Goal: Book appointment/travel/reservation

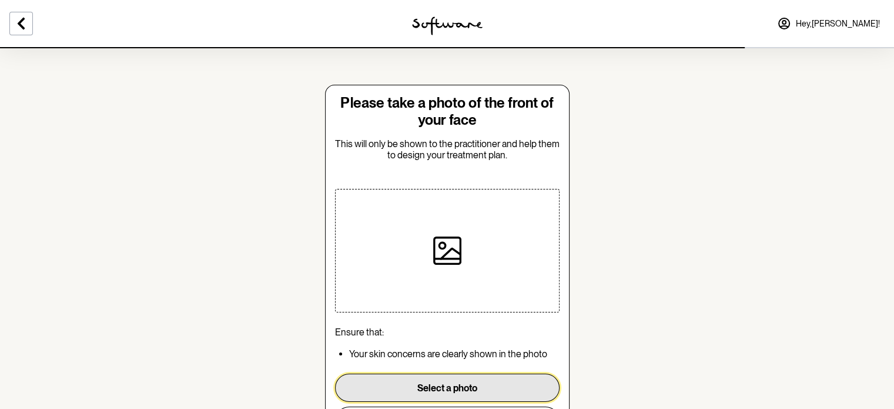
click at [405, 376] on button "Select a photo" at bounding box center [447, 387] width 225 height 28
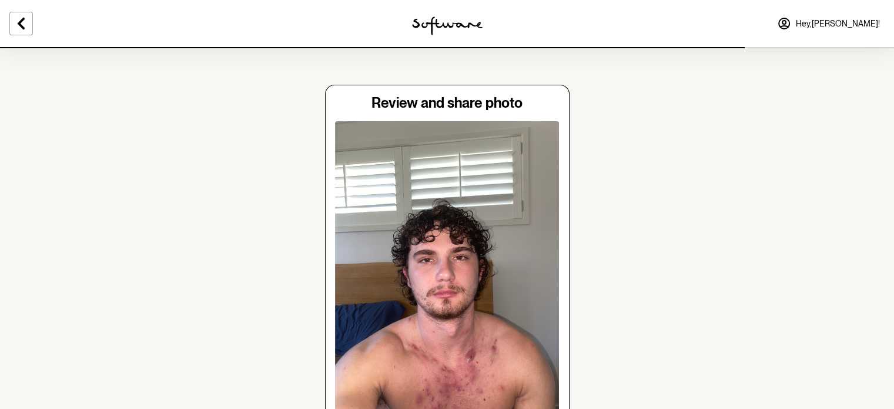
scroll to position [172, 0]
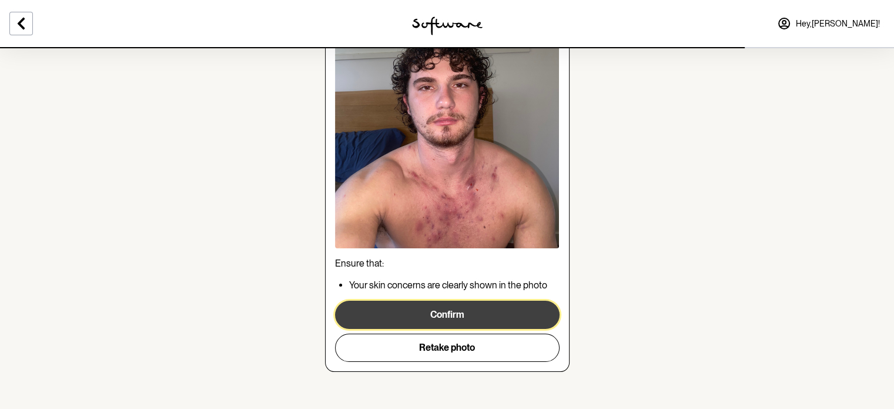
click at [419, 317] on button "Confirm" at bounding box center [447, 314] width 225 height 28
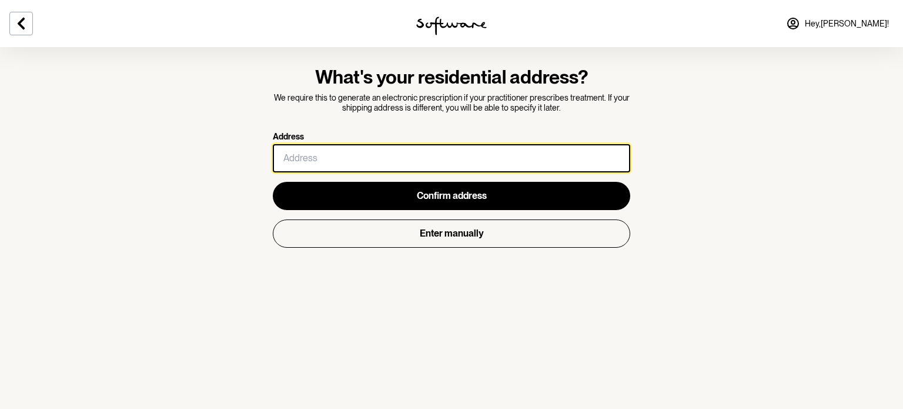
click at [344, 162] on input "Address" at bounding box center [451, 158] width 357 height 28
type input "[STREET_ADDRESS]"
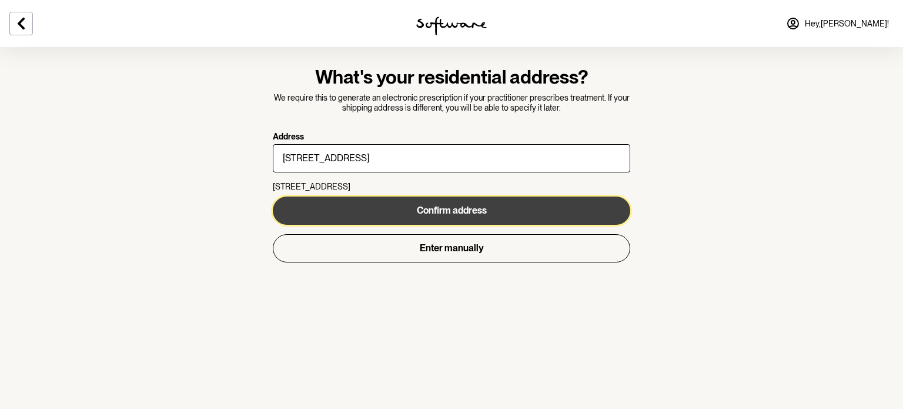
click at [421, 210] on span "Confirm address" at bounding box center [452, 210] width 70 height 11
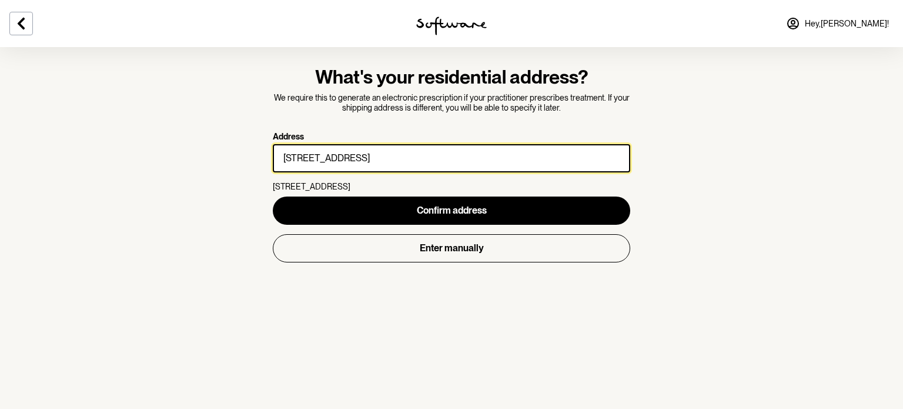
click at [349, 155] on input "[STREET_ADDRESS]" at bounding box center [451, 158] width 357 height 28
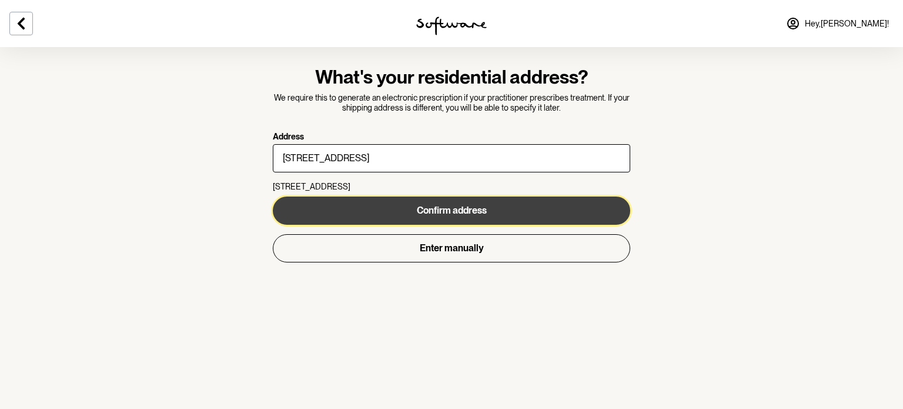
click at [525, 209] on button "Confirm address" at bounding box center [451, 210] width 357 height 28
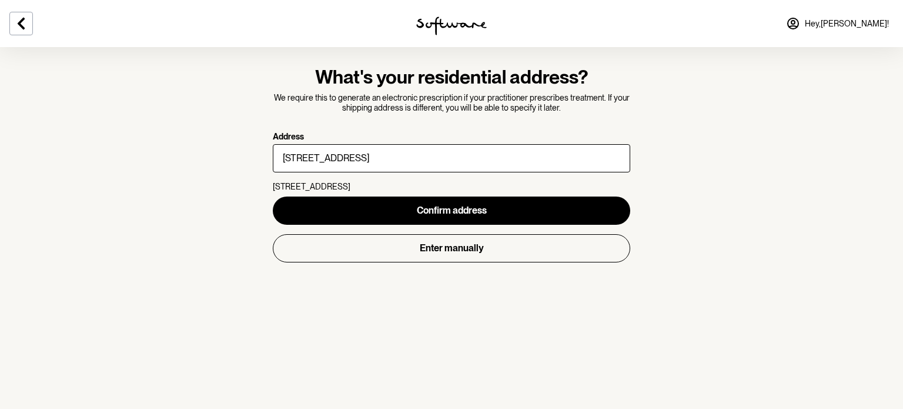
click at [299, 189] on p "[STREET_ADDRESS]" at bounding box center [451, 187] width 357 height 10
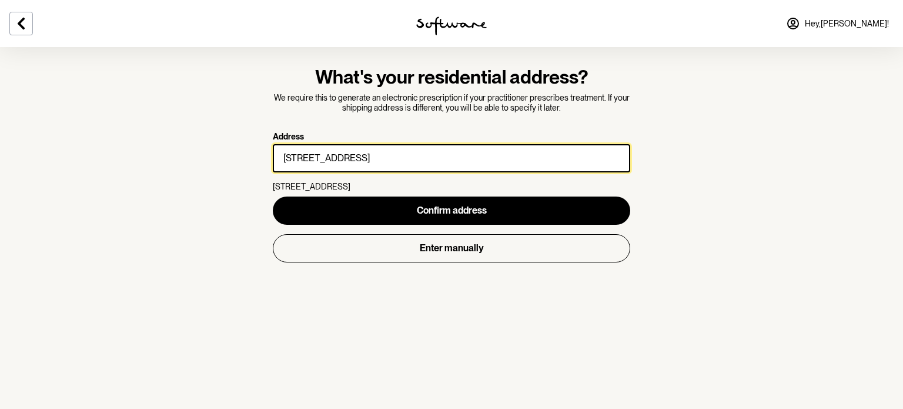
click at [347, 166] on input "[STREET_ADDRESS]" at bounding box center [451, 158] width 357 height 28
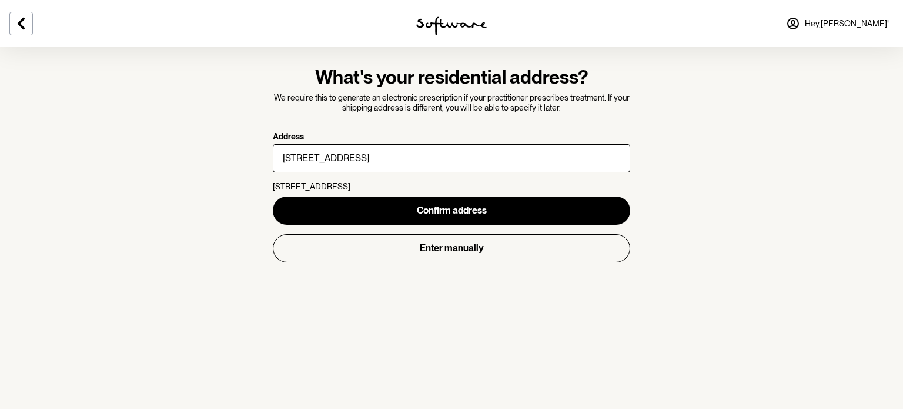
click at [316, 188] on p "[STREET_ADDRESS]" at bounding box center [451, 187] width 357 height 10
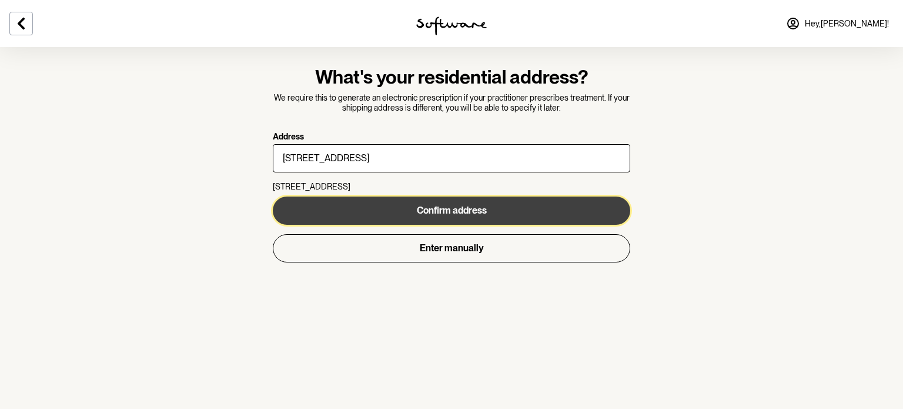
click at [336, 202] on button "Confirm address" at bounding box center [451, 210] width 357 height 28
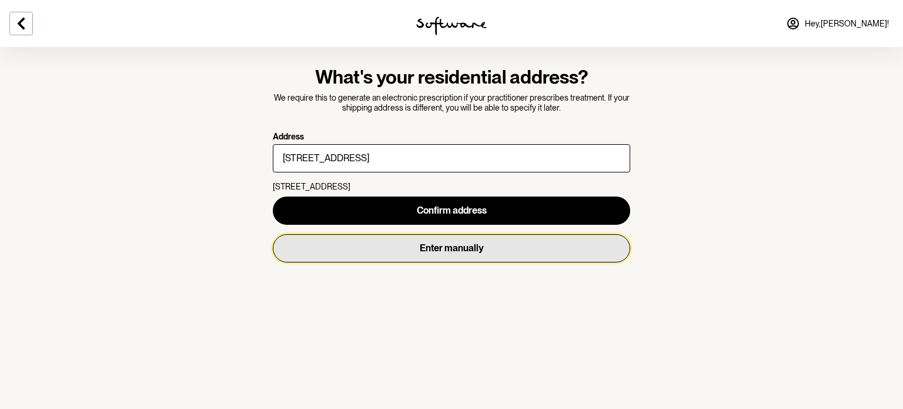
click at [393, 247] on button "Enter manually" at bounding box center [451, 248] width 357 height 28
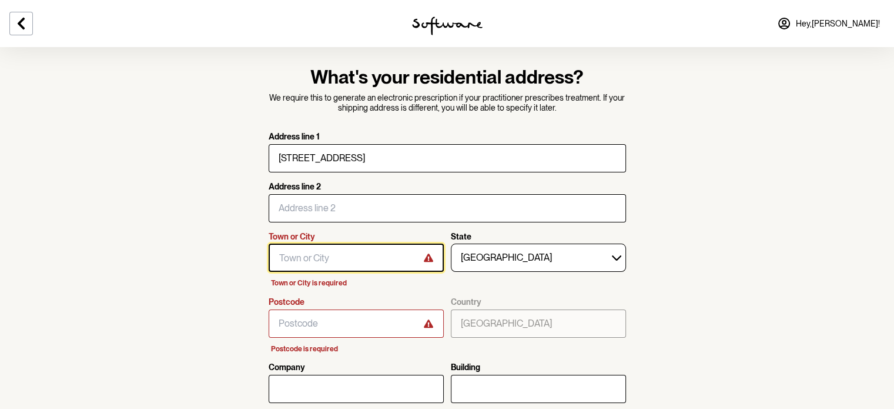
click at [367, 256] on input "Town or City" at bounding box center [356, 257] width 175 height 28
type input "MUDGEERABA"
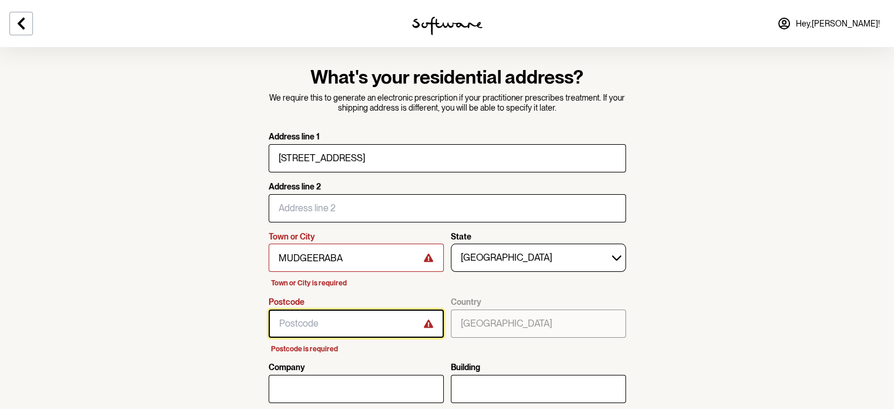
type input "4213"
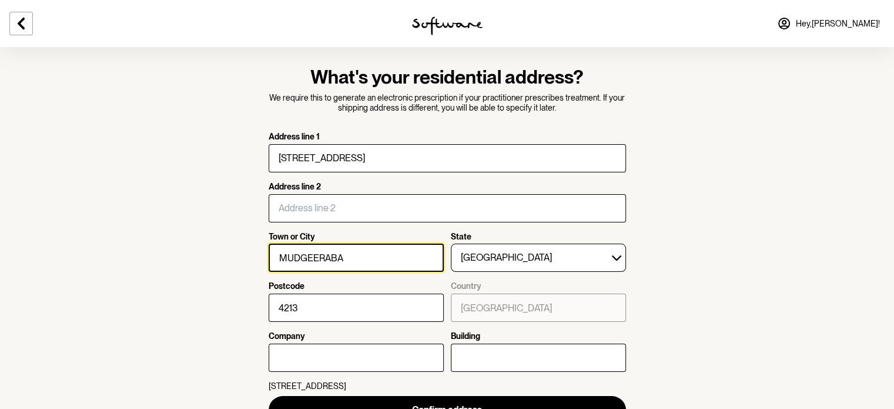
scroll to position [34, 0]
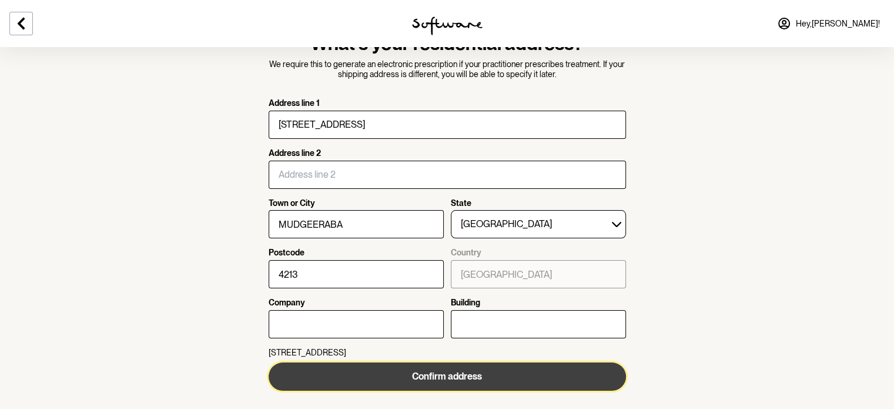
click at [447, 376] on span "Confirm address" at bounding box center [447, 375] width 70 height 11
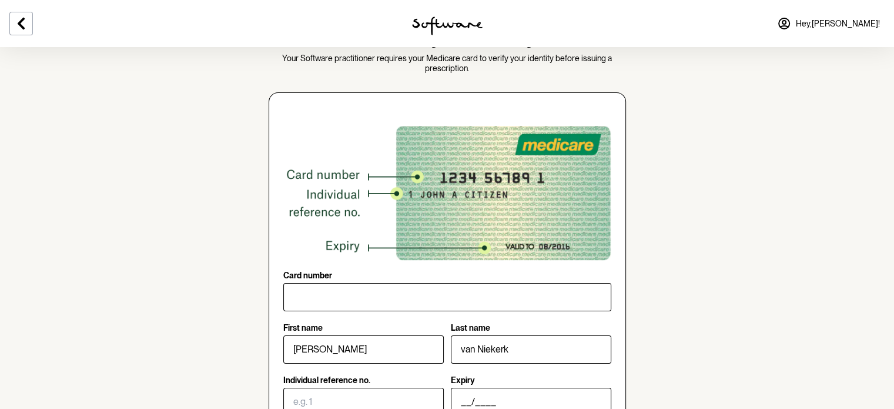
scroll to position [38, 0]
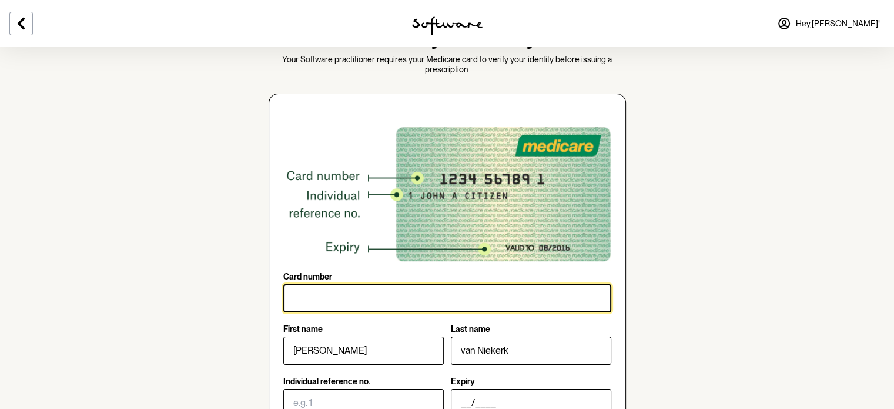
click at [461, 305] on input "Card number" at bounding box center [447, 298] width 328 height 28
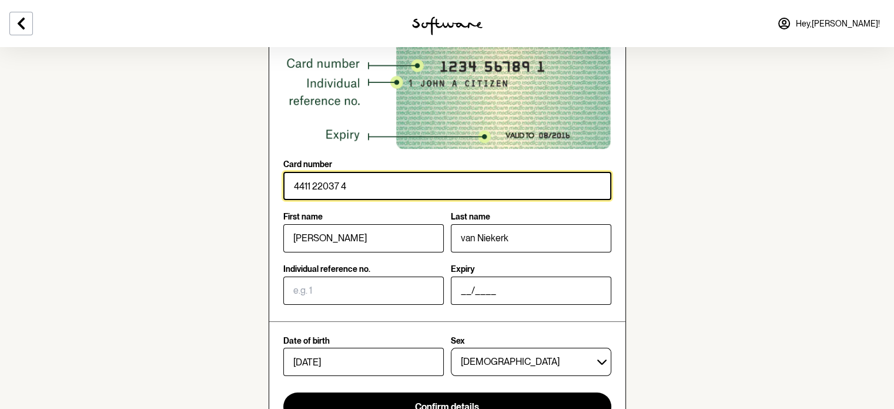
scroll to position [153, 0]
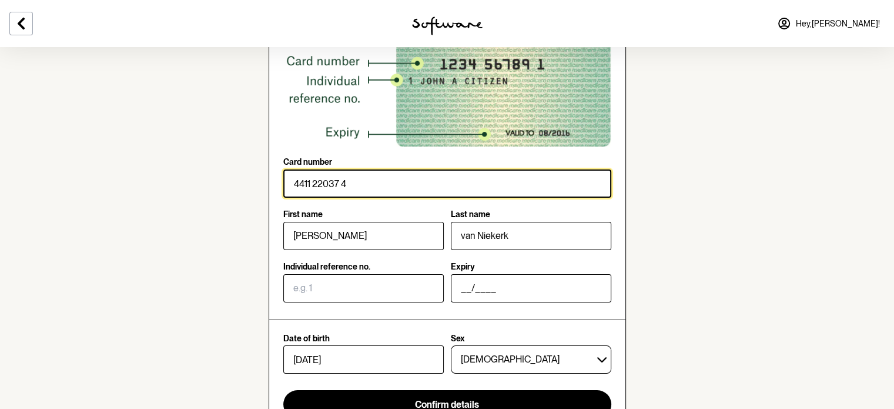
type input "4411 22037 4"
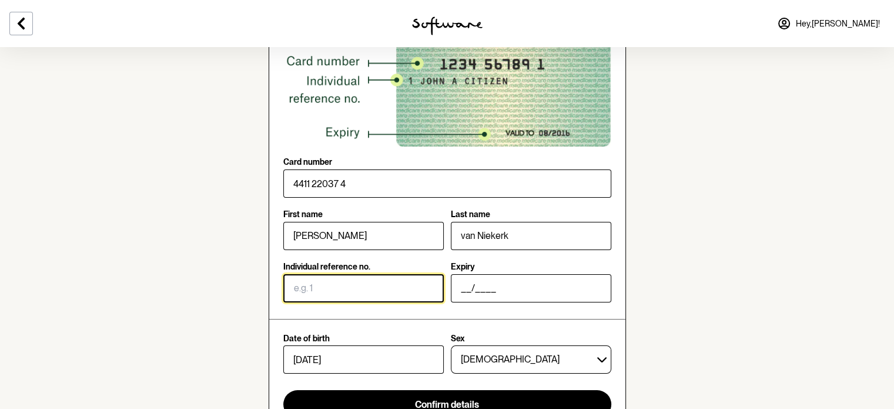
click at [296, 279] on input "Individual reference no." at bounding box center [363, 288] width 160 height 28
type input "3"
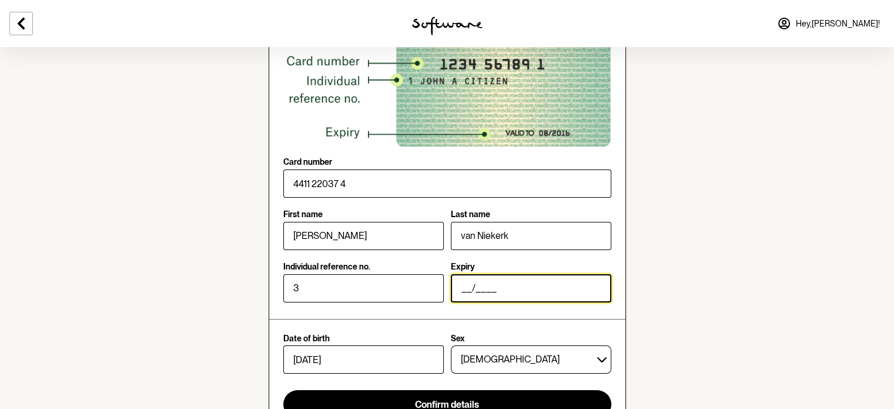
click at [459, 279] on input "__/____" at bounding box center [531, 288] width 160 height 28
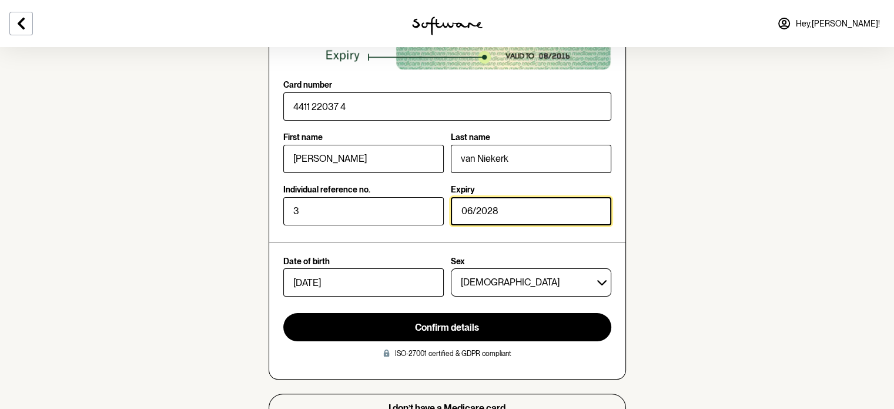
scroll to position [258, 0]
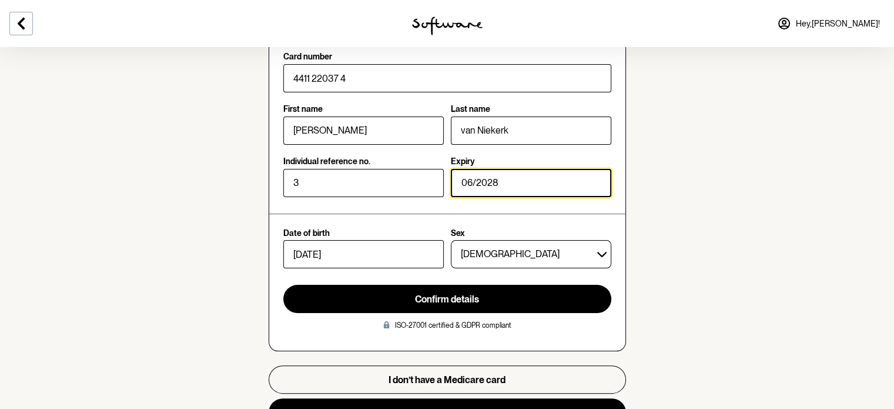
type input "06/2028"
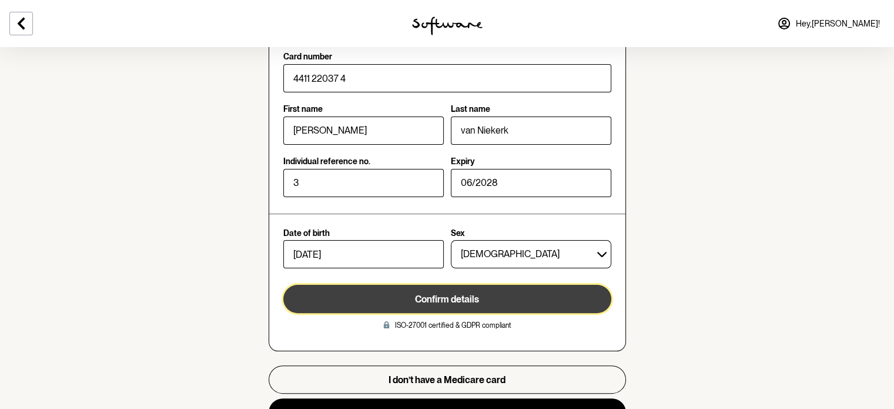
click at [444, 299] on span "Confirm details" at bounding box center [447, 298] width 64 height 11
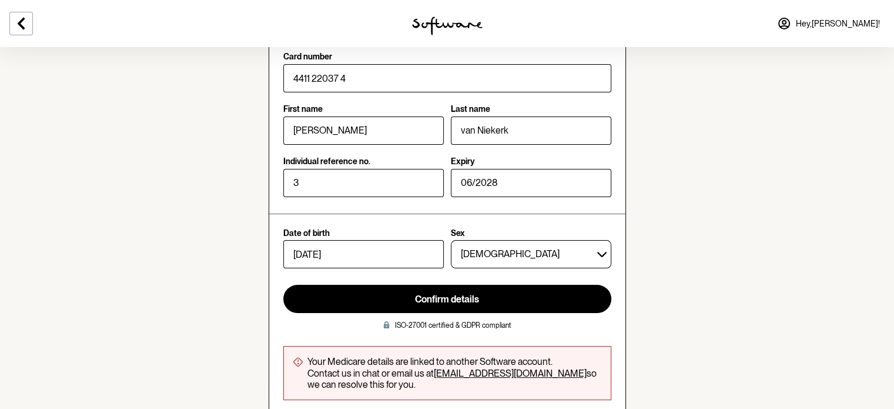
scroll to position [362, 0]
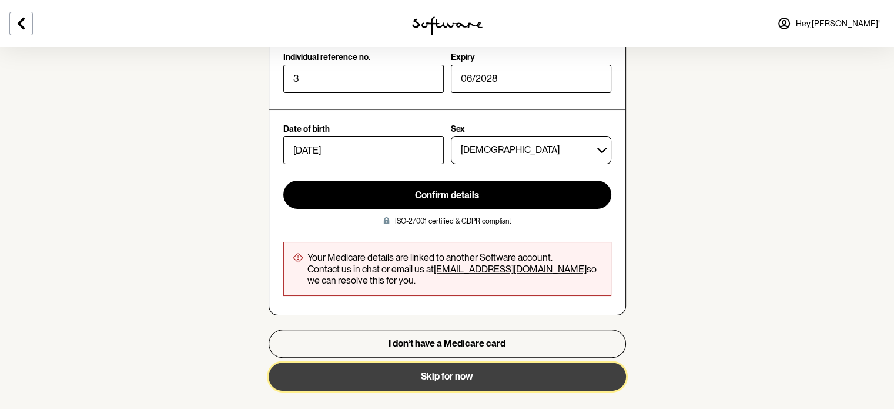
click at [450, 380] on button "Skip for now" at bounding box center [447, 376] width 357 height 28
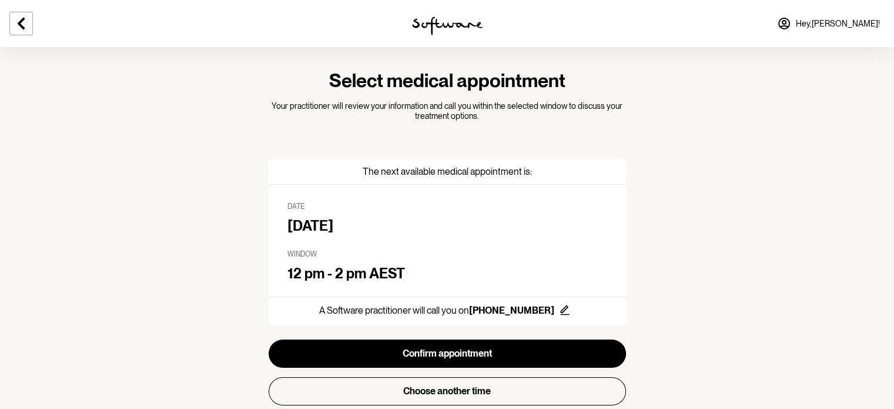
scroll to position [21, 0]
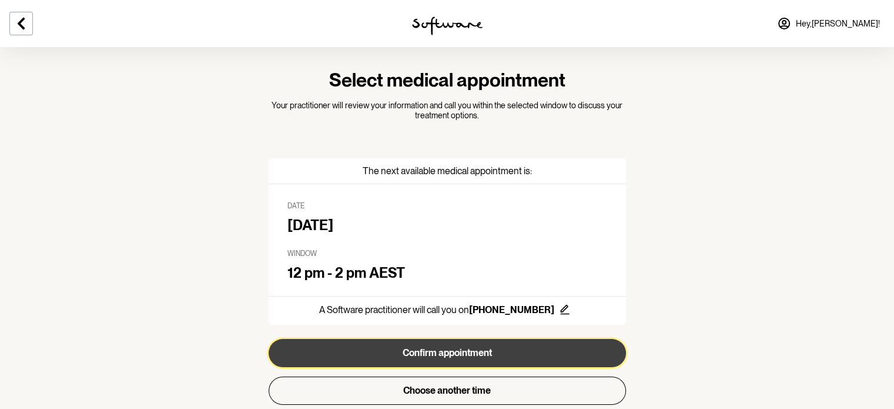
click at [448, 344] on button "Confirm appointment" at bounding box center [447, 353] width 357 height 28
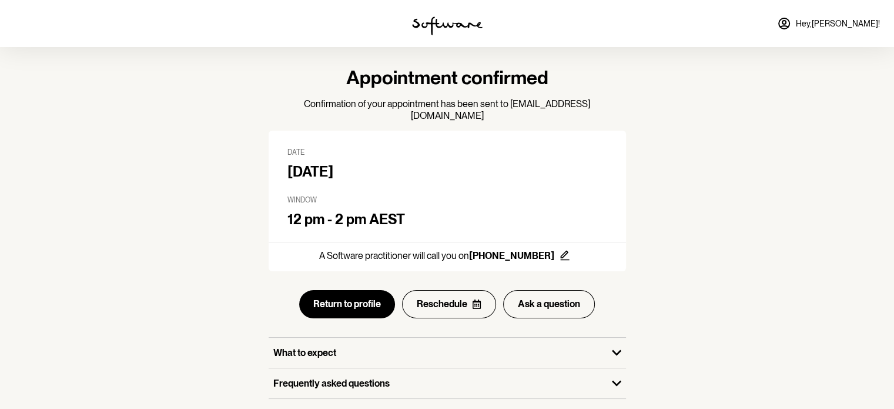
scroll to position [43, 0]
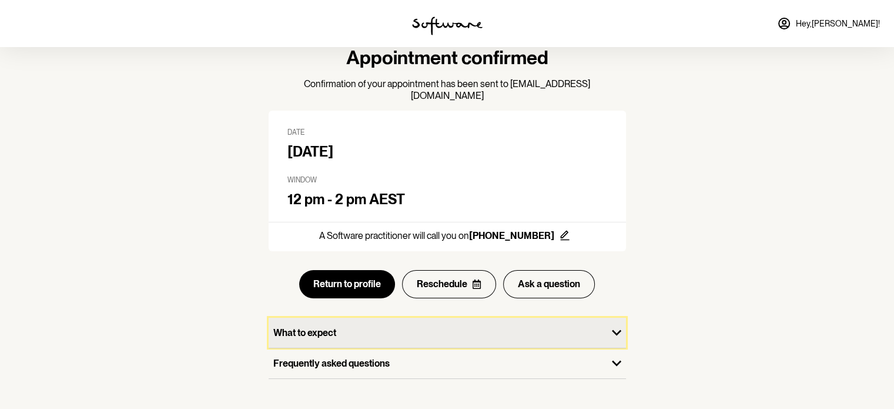
click at [416, 331] on div "What to expect" at bounding box center [438, 332] width 339 height 30
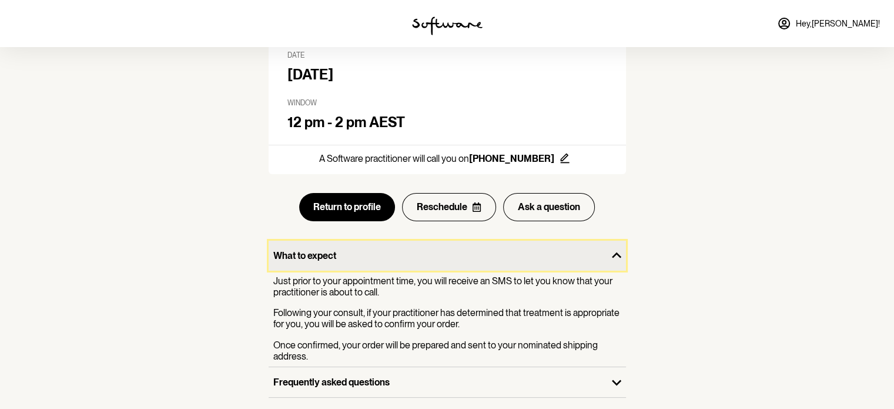
scroll to position [139, 0]
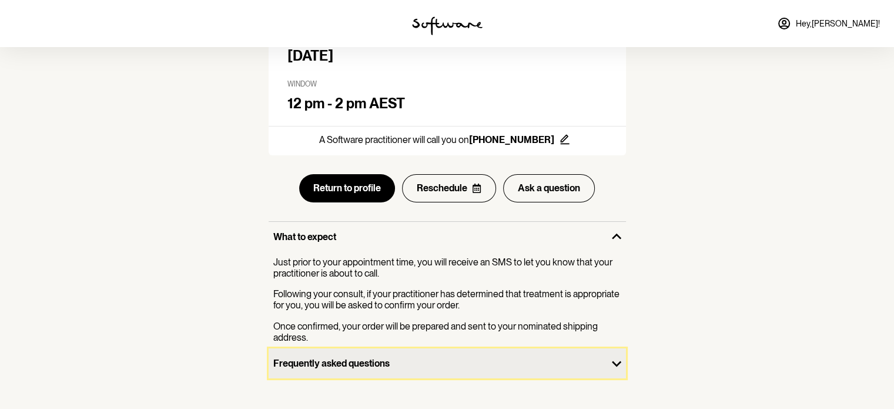
click at [405, 357] on p "Frequently asked questions" at bounding box center [437, 362] width 329 height 11
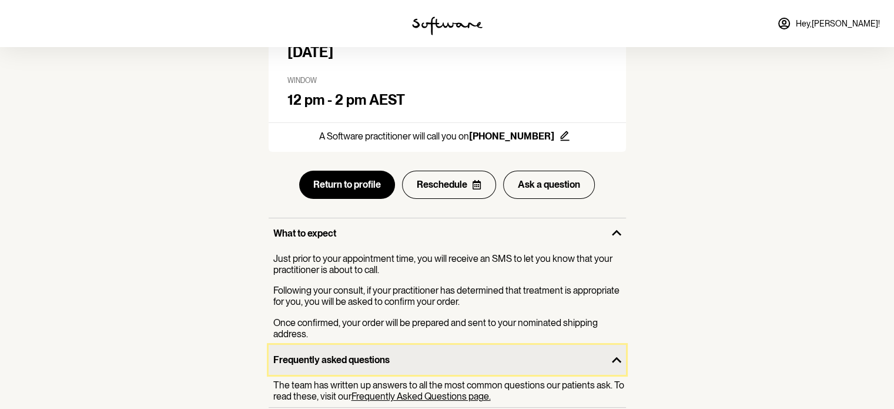
scroll to position [171, 0]
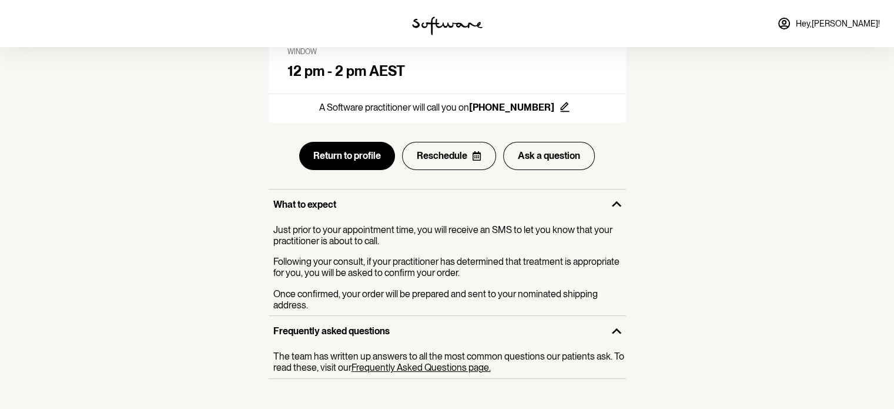
drag, startPoint x: 402, startPoint y: 357, endPoint x: 395, endPoint y: 358, distance: 7.2
click at [395, 362] on link "Frequently Asked Questions page." at bounding box center [421, 367] width 139 height 11
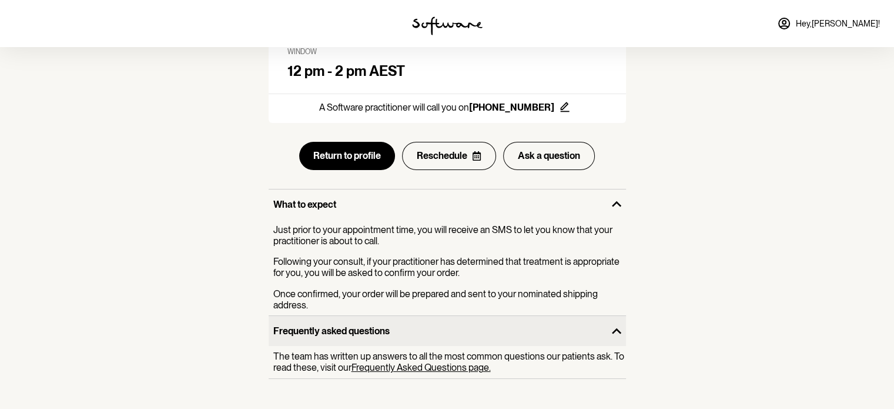
scroll to position [0, 0]
